Goal: Task Accomplishment & Management: Manage account settings

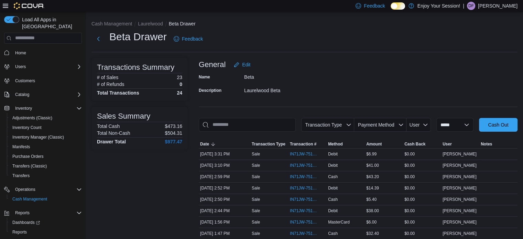
click at [502, 4] on p "Dylan Fisher" at bounding box center [498, 6] width 40 height 8
click at [477, 60] on button "Sign Out" at bounding box center [482, 65] width 63 height 11
